Goal: Navigation & Orientation: Find specific page/section

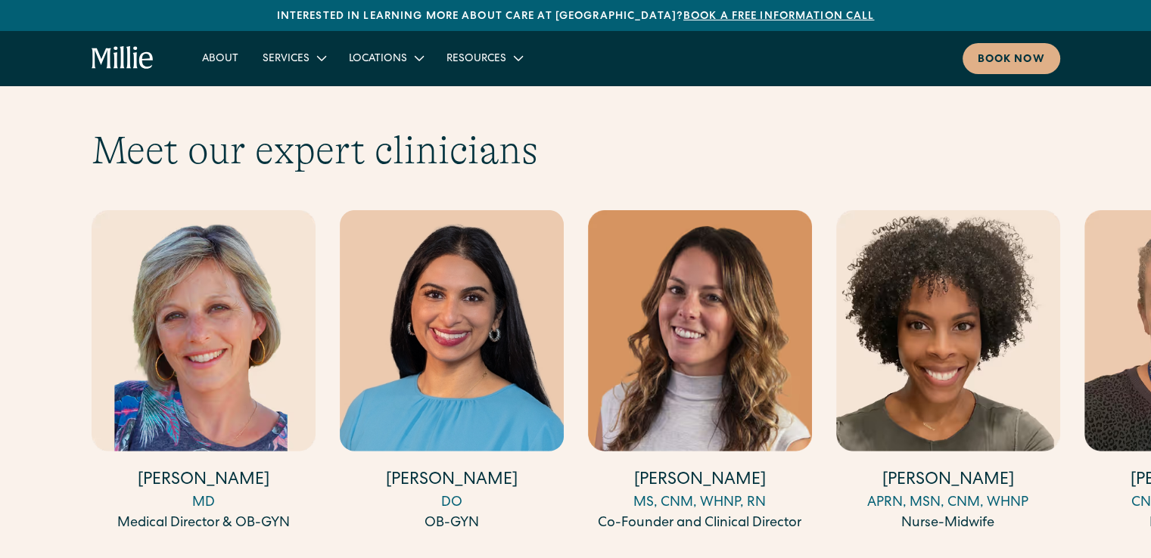
scroll to position [4146, 0]
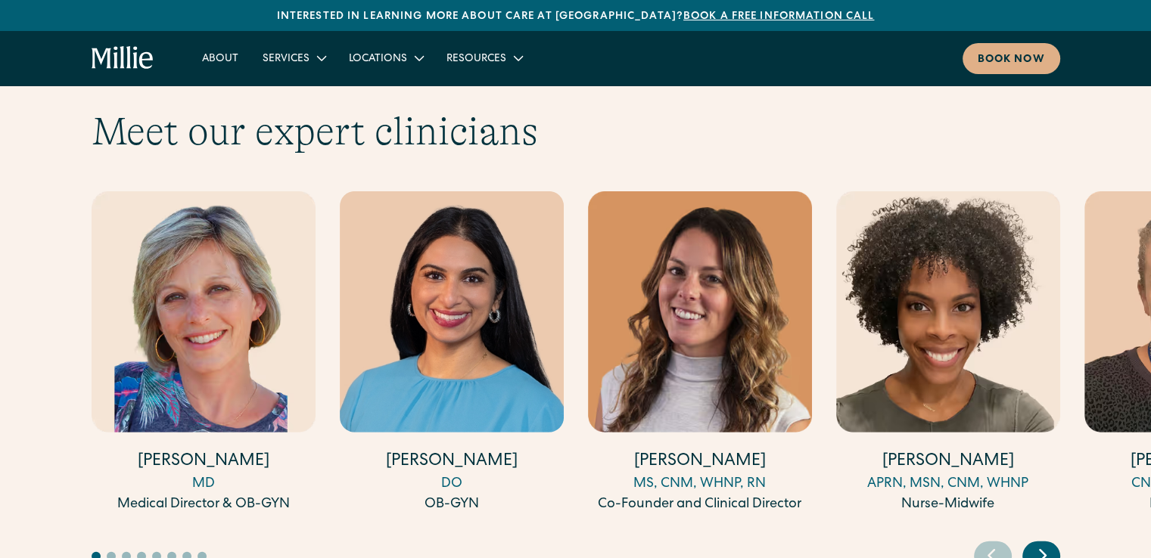
click at [112, 552] on button "Go to slide 2" at bounding box center [111, 556] width 9 height 9
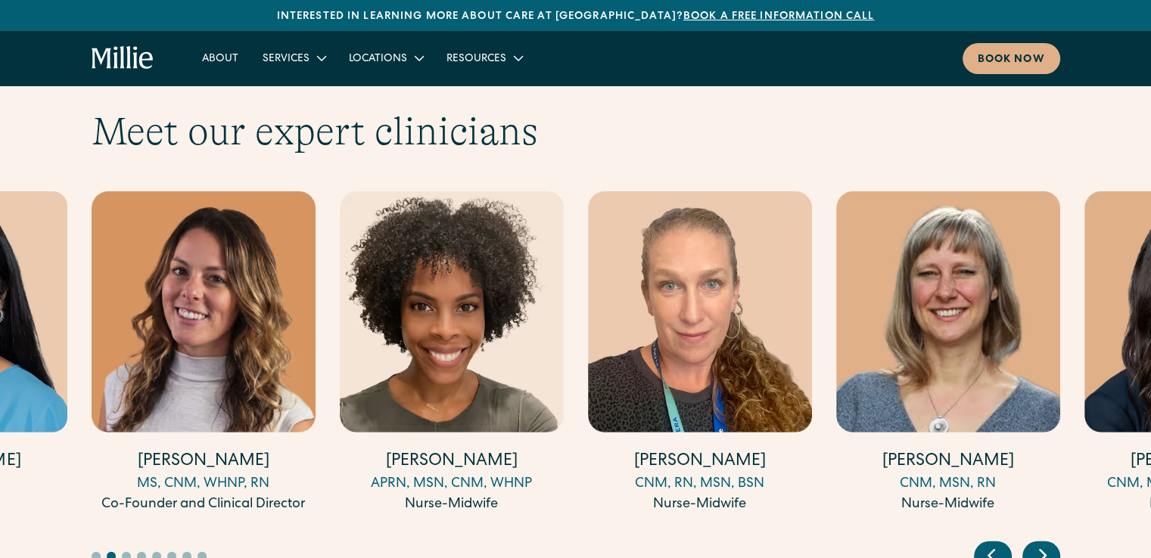
click at [125, 552] on button "Go to slide 3" at bounding box center [126, 556] width 9 height 9
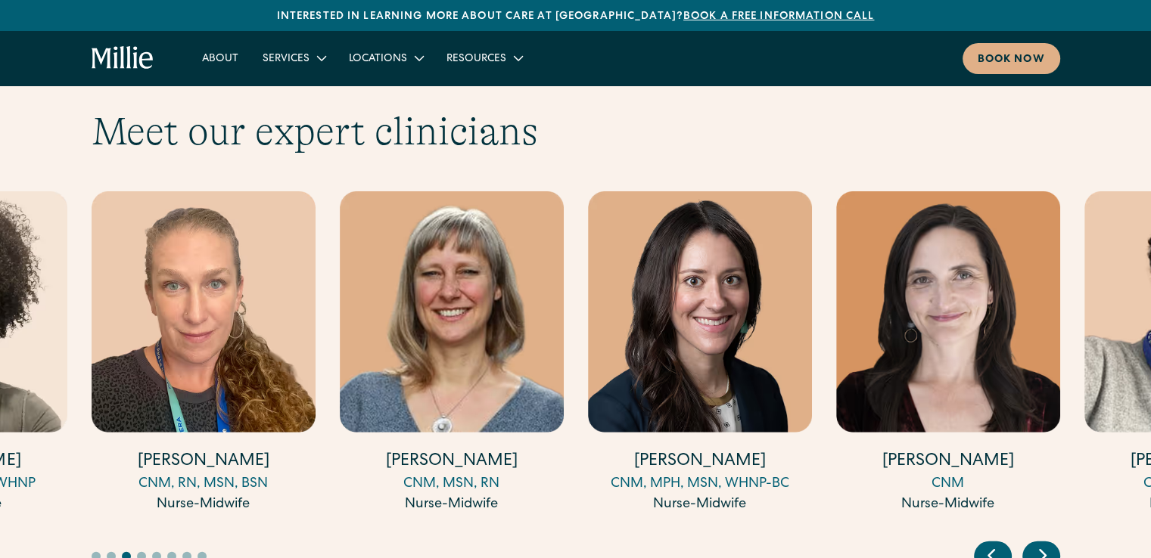
click at [141, 552] on button "Go to slide 4" at bounding box center [141, 556] width 9 height 9
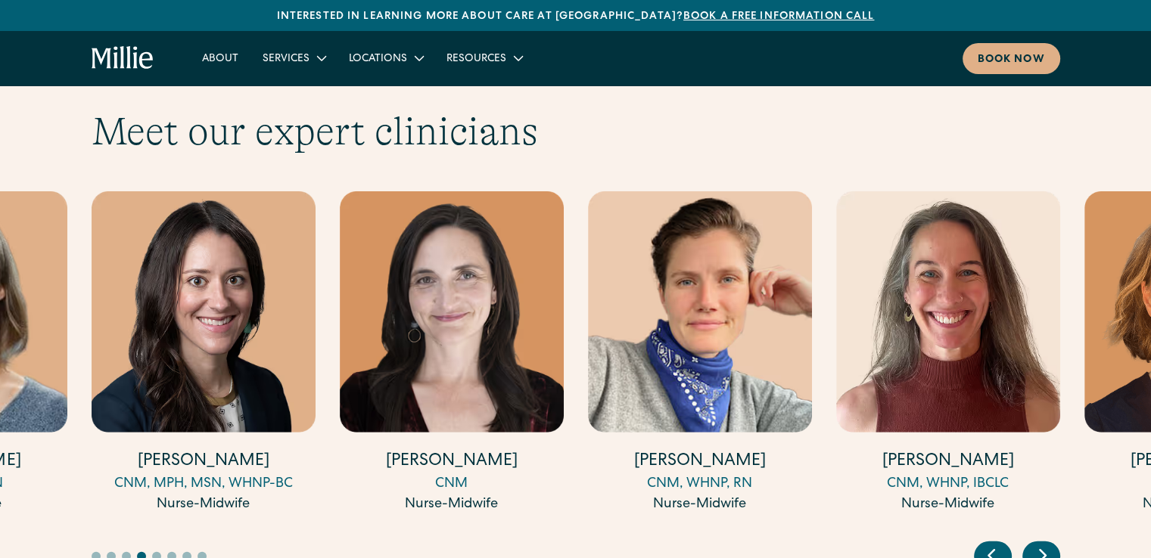
click at [156, 552] on button "Go to slide 5" at bounding box center [156, 556] width 9 height 9
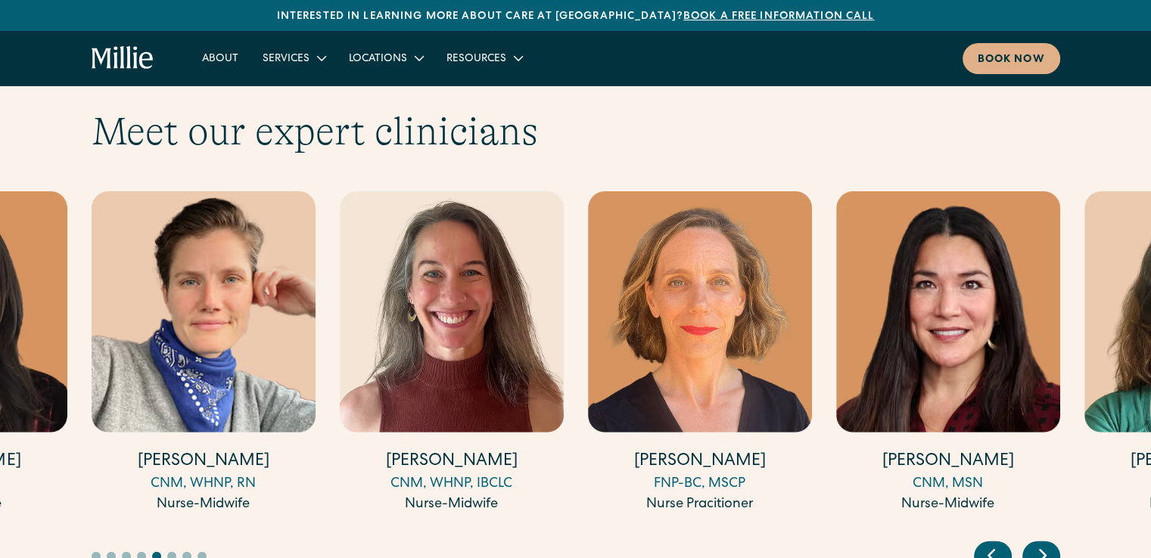
click at [173, 552] on button "Go to slide 6" at bounding box center [171, 556] width 9 height 9
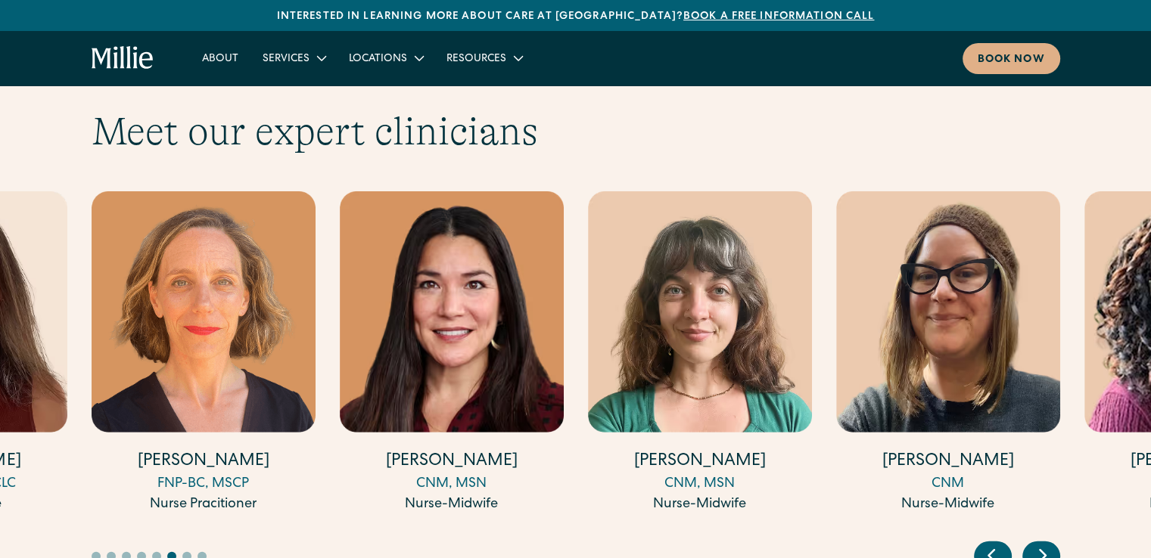
click at [186, 552] on button "Go to slide 7" at bounding box center [186, 556] width 9 height 9
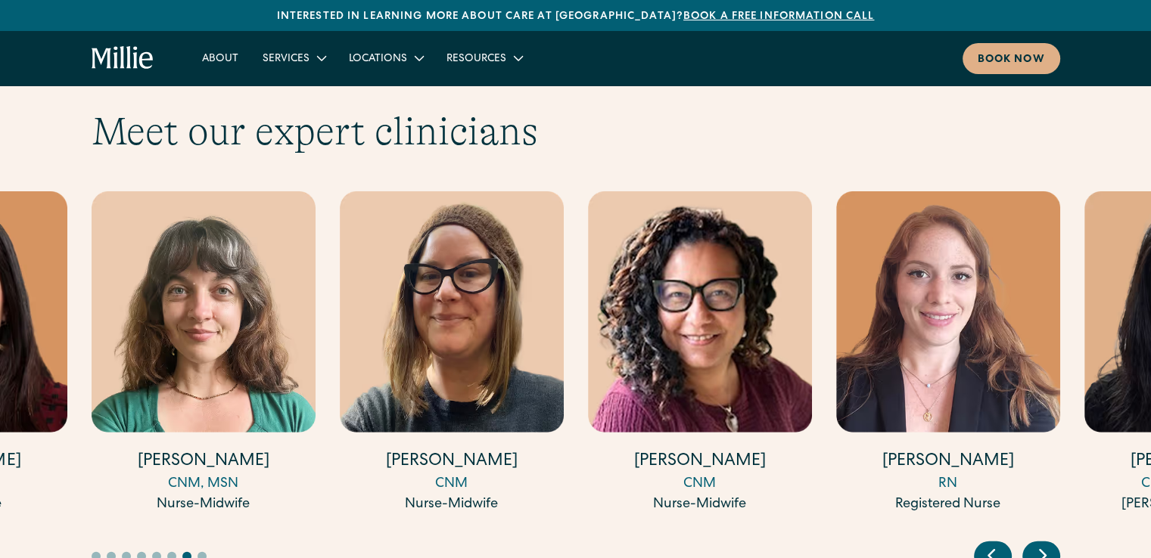
click at [197, 552] on button "Go to slide 8" at bounding box center [201, 556] width 9 height 9
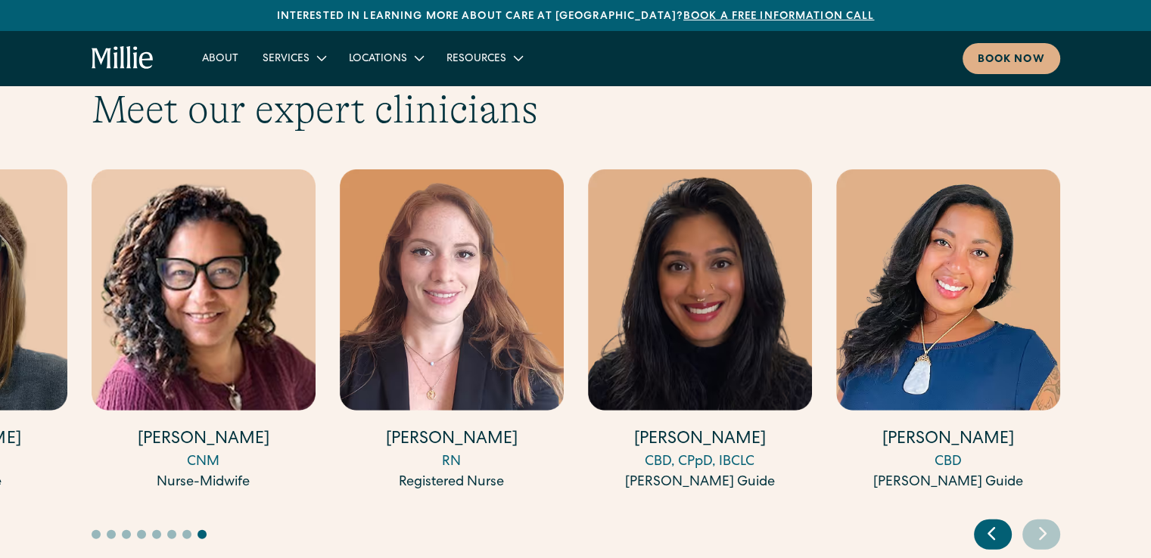
scroll to position [4302, 0]
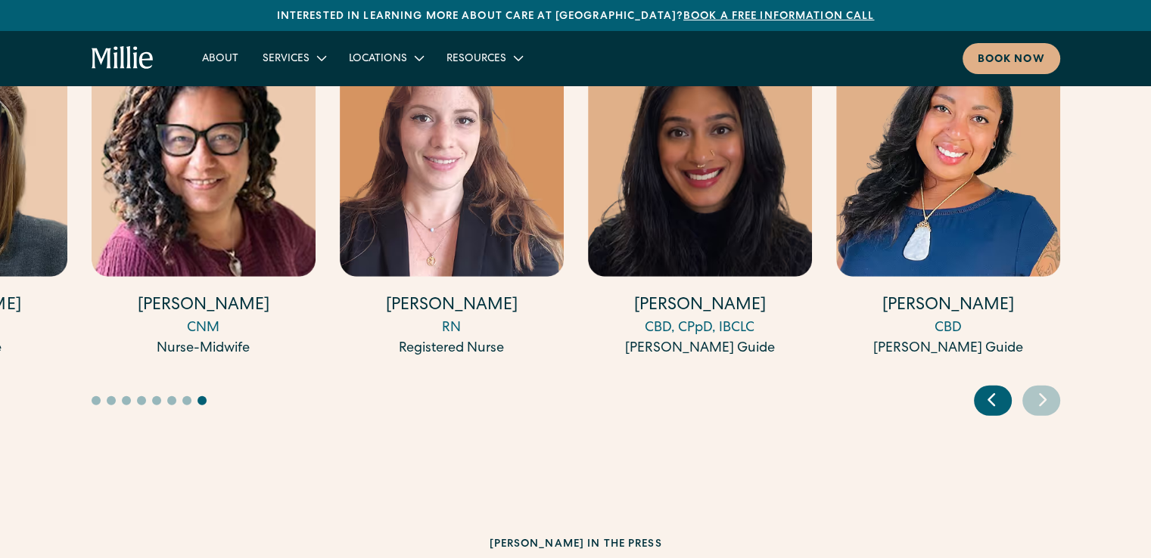
click at [98, 396] on button "Go to slide 1" at bounding box center [96, 400] width 9 height 9
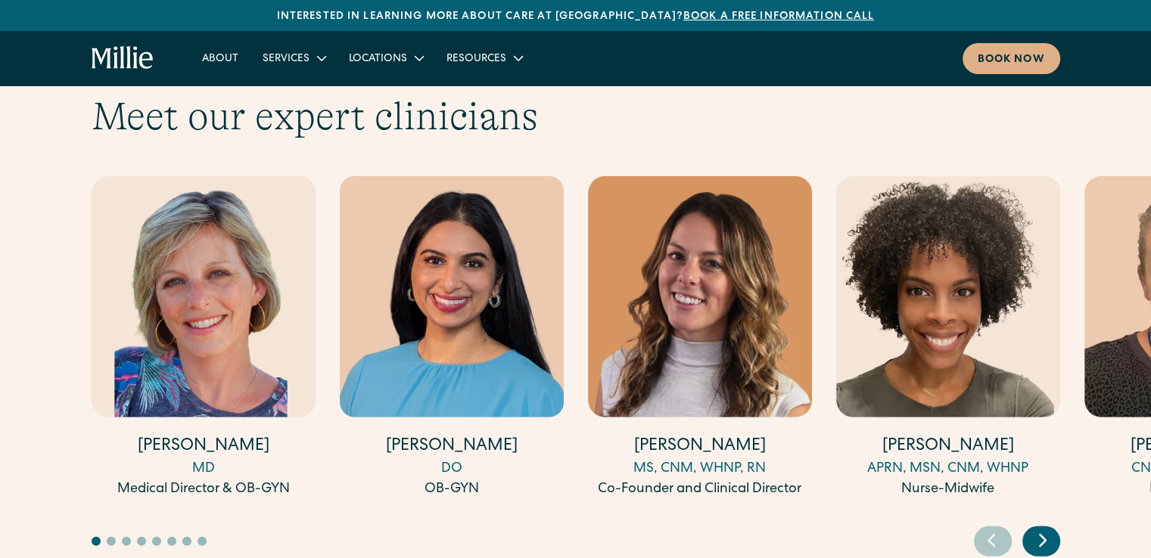
scroll to position [4161, 0]
click at [696, 251] on img "3 / 18" at bounding box center [700, 296] width 224 height 241
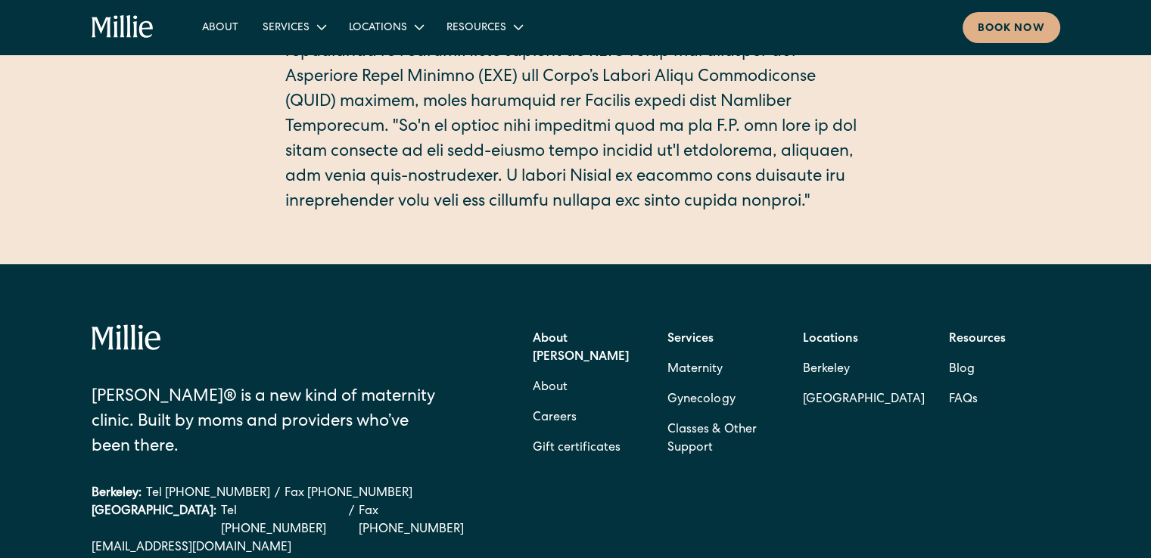
scroll to position [636, 0]
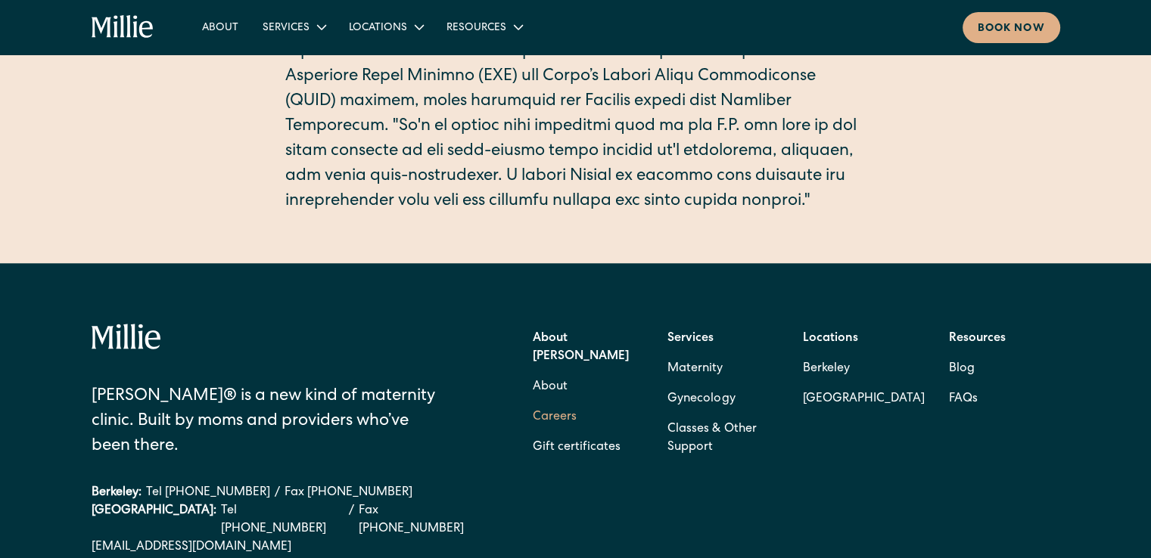
click at [558, 403] on link "Careers" at bounding box center [555, 418] width 44 height 30
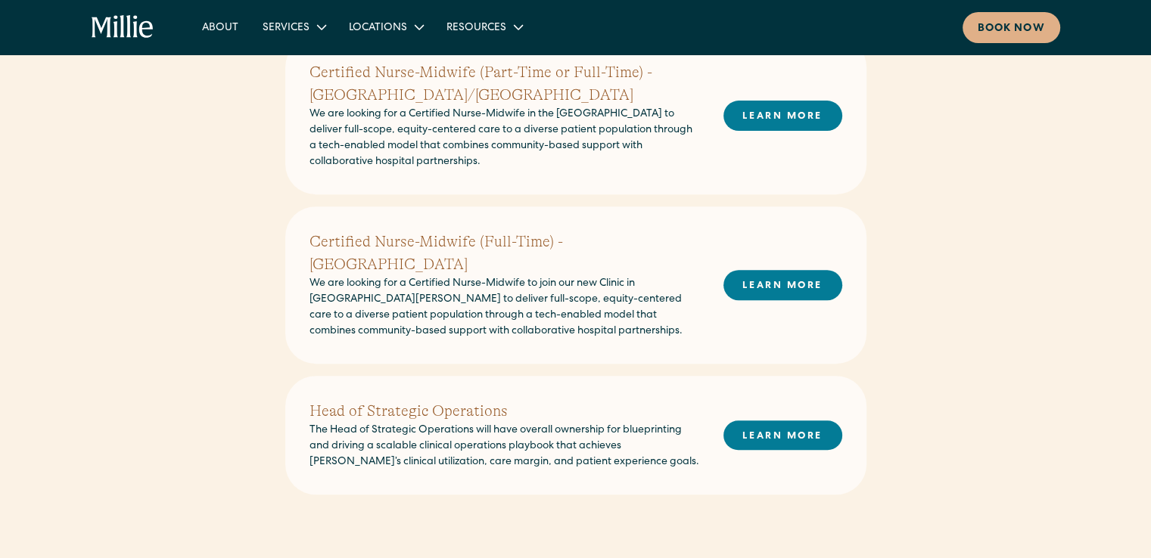
scroll to position [560, 0]
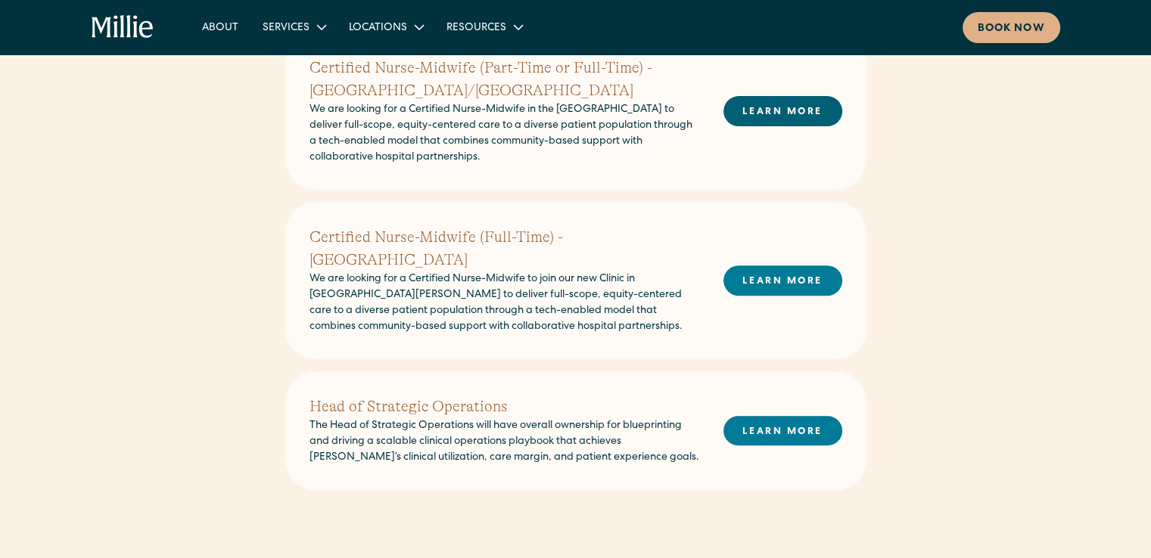
click at [766, 122] on link "LEARN MORE" at bounding box center [782, 111] width 119 height 30
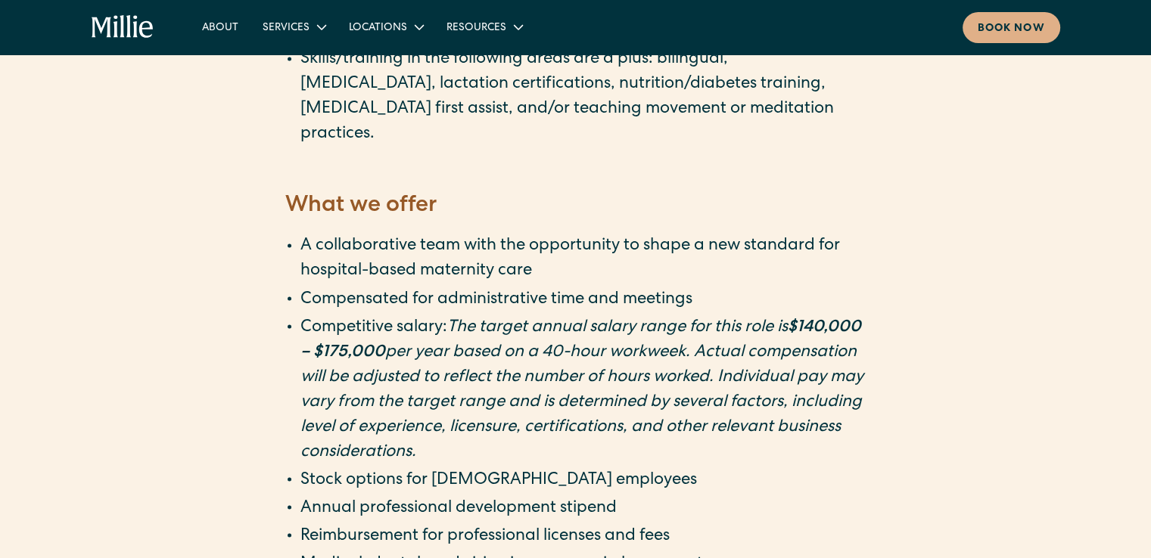
scroll to position [2577, 0]
